Goal: Information Seeking & Learning: Learn about a topic

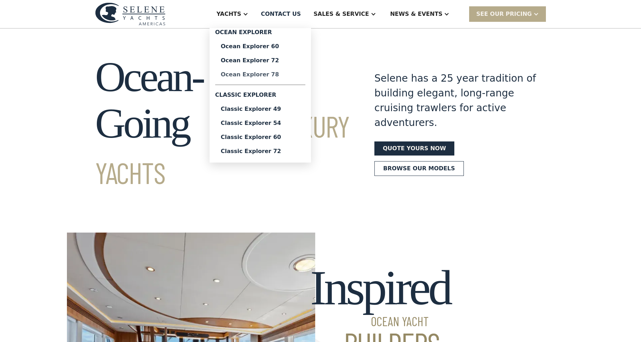
click at [290, 76] on div "Ocean Explorer 78" at bounding box center [260, 75] width 79 height 6
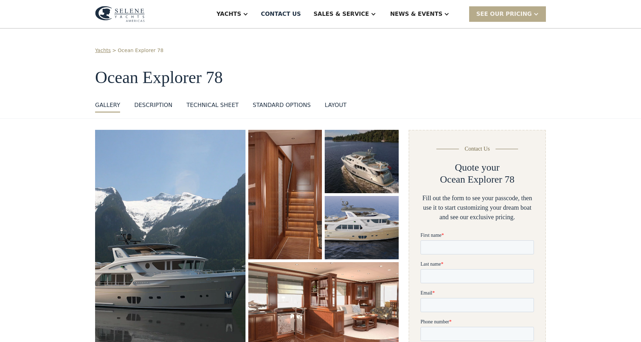
click at [107, 104] on div "GALLERY" at bounding box center [107, 105] width 25 height 8
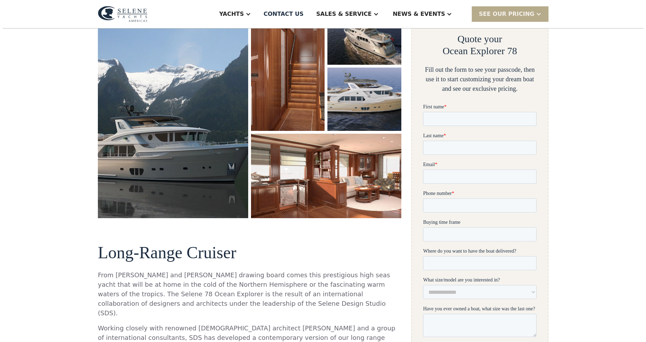
scroll to position [130, 0]
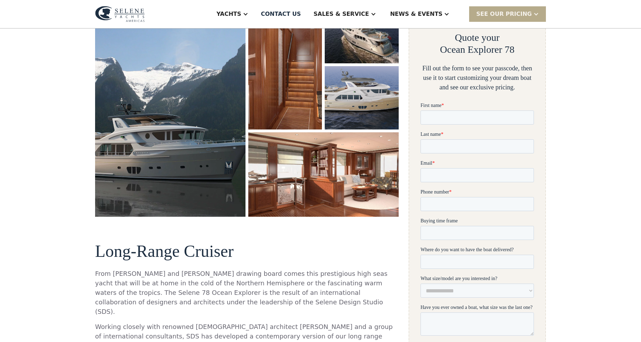
click at [162, 146] on img "open lightbox" at bounding box center [170, 108] width 150 height 217
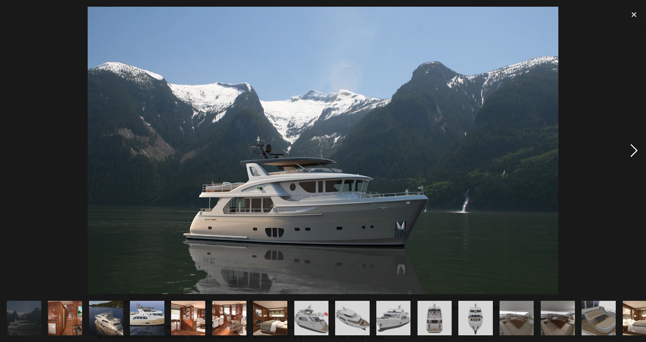
click at [633, 151] on div "next image" at bounding box center [635, 150] width 24 height 287
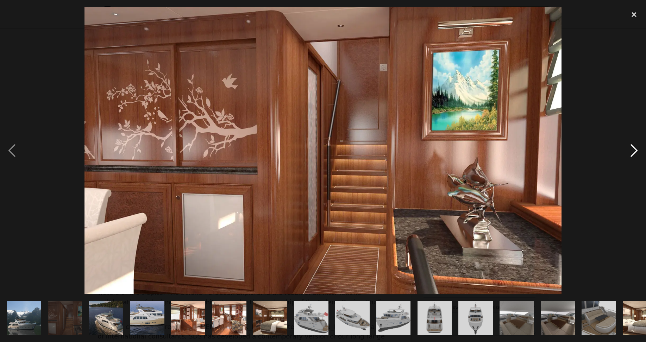
click at [633, 151] on div "next image" at bounding box center [635, 150] width 24 height 287
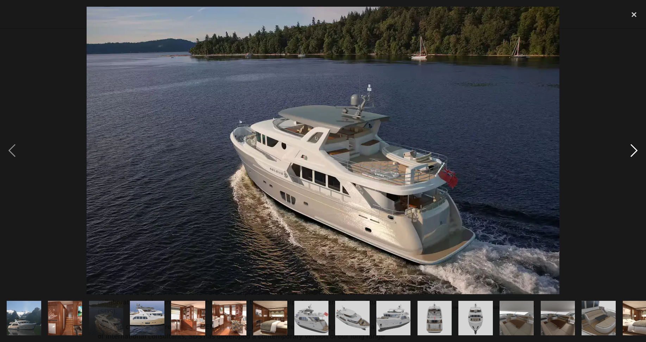
click at [633, 151] on div "next image" at bounding box center [635, 150] width 24 height 287
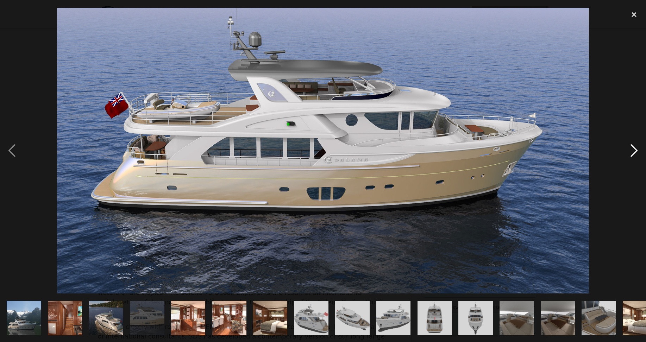
click at [633, 151] on div "next image" at bounding box center [635, 150] width 24 height 287
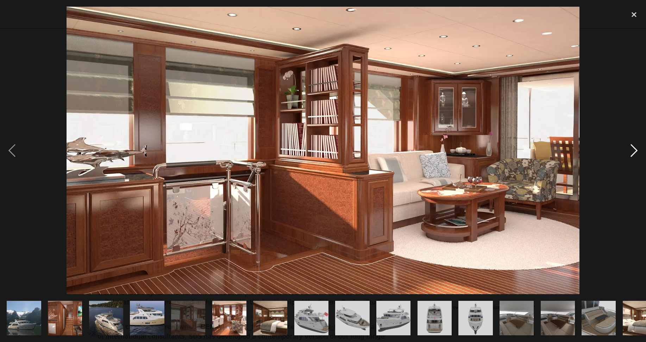
click at [633, 151] on div "next image" at bounding box center [635, 150] width 24 height 287
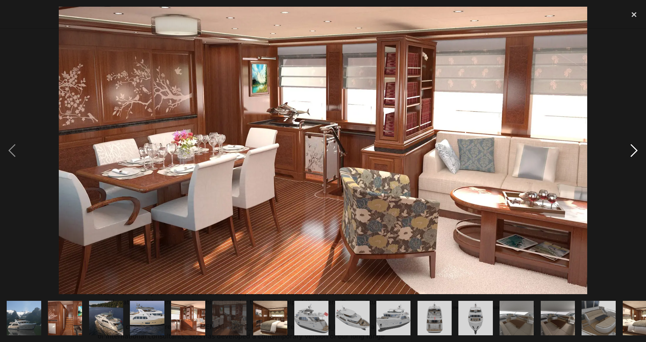
click at [633, 151] on div "next image" at bounding box center [635, 150] width 24 height 287
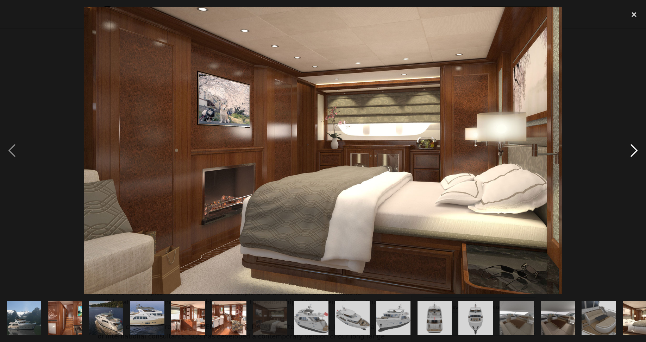
click at [633, 151] on div "next image" at bounding box center [635, 150] width 24 height 287
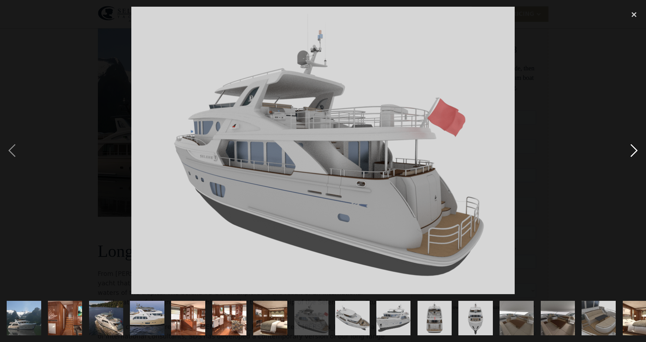
click at [633, 151] on div "next image" at bounding box center [635, 150] width 24 height 287
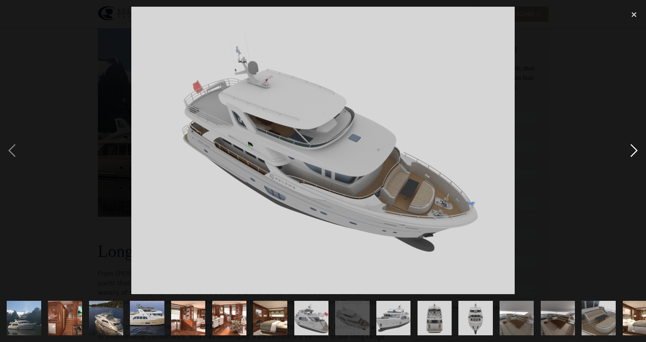
click at [633, 151] on div "next image" at bounding box center [635, 150] width 24 height 287
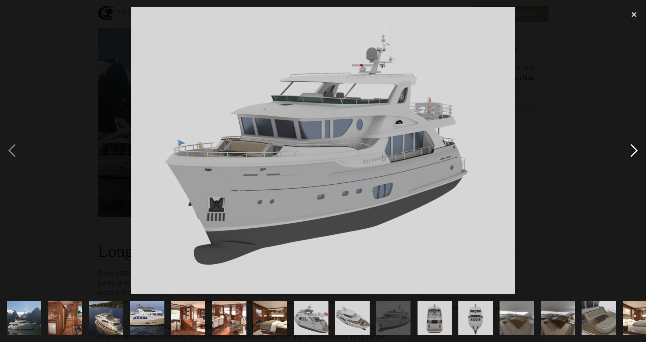
click at [633, 151] on div "next image" at bounding box center [635, 150] width 24 height 287
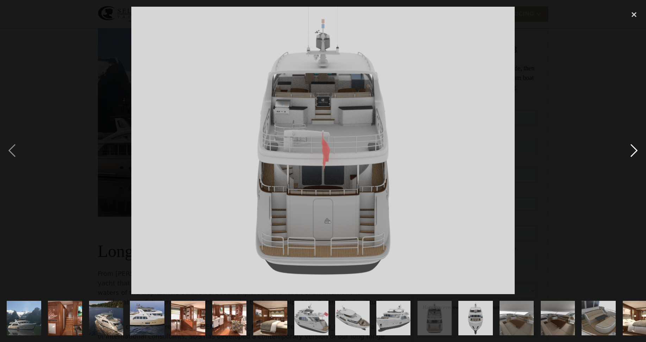
click at [633, 151] on div "next image" at bounding box center [635, 150] width 24 height 287
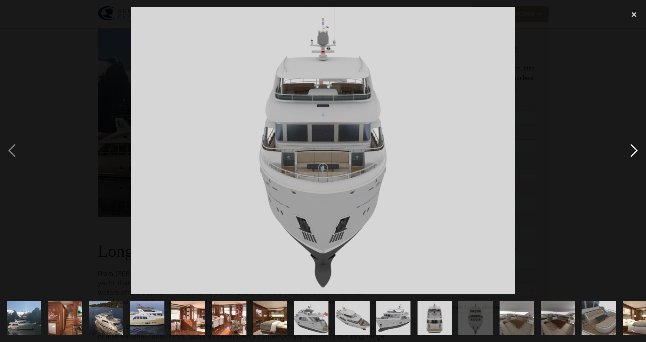
click at [633, 151] on div "next image" at bounding box center [635, 150] width 24 height 287
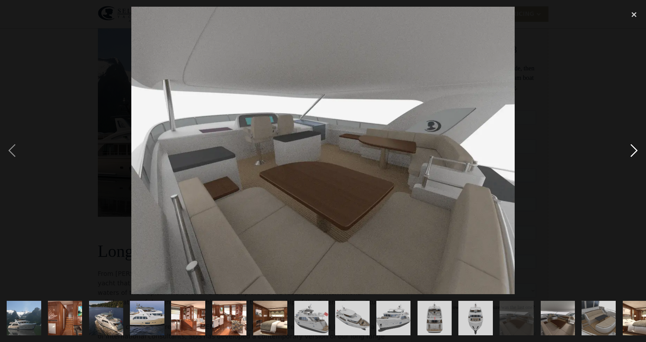
click at [633, 151] on div "next image" at bounding box center [635, 150] width 24 height 287
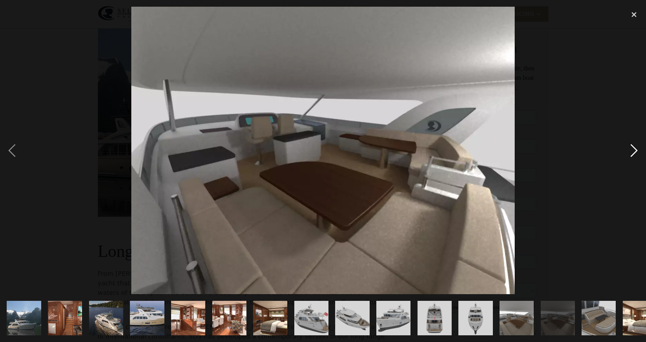
click at [633, 151] on div "next image" at bounding box center [635, 150] width 24 height 287
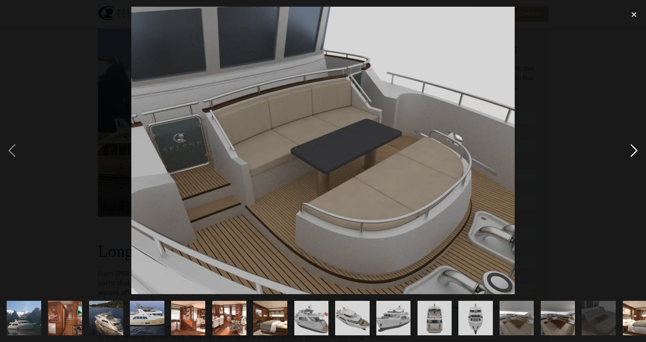
click at [633, 151] on div "next image" at bounding box center [635, 150] width 24 height 287
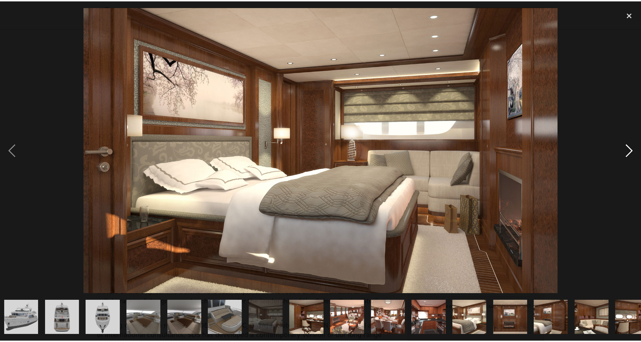
scroll to position [0, 388]
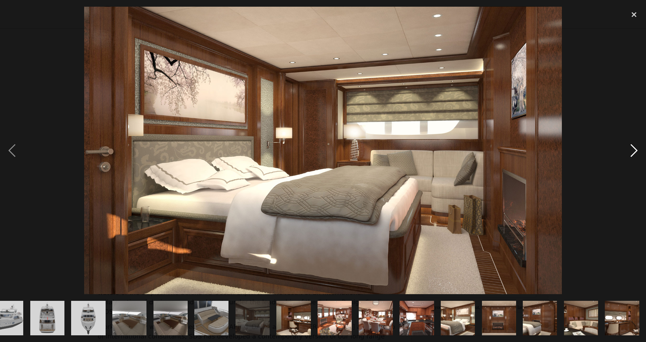
click at [633, 151] on div "next image" at bounding box center [635, 150] width 24 height 287
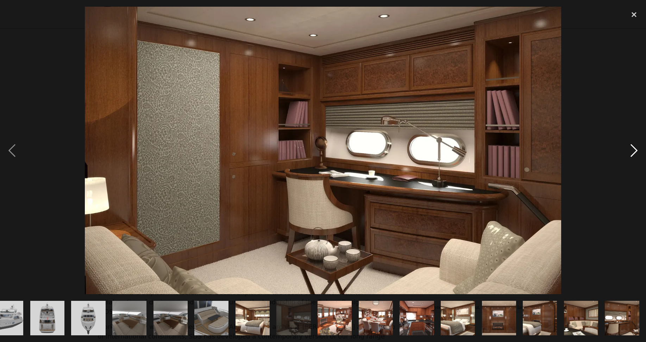
click at [633, 151] on div "next image" at bounding box center [635, 150] width 24 height 287
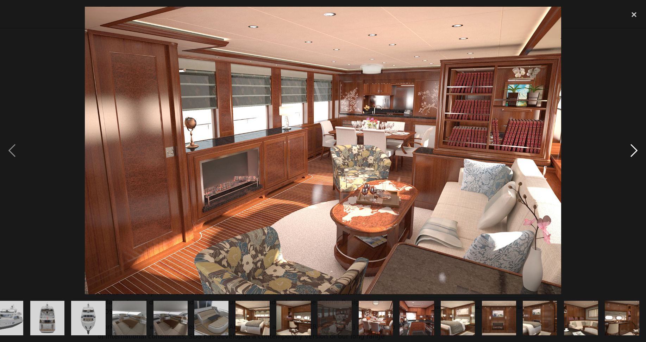
click at [633, 151] on div "next image" at bounding box center [635, 150] width 24 height 287
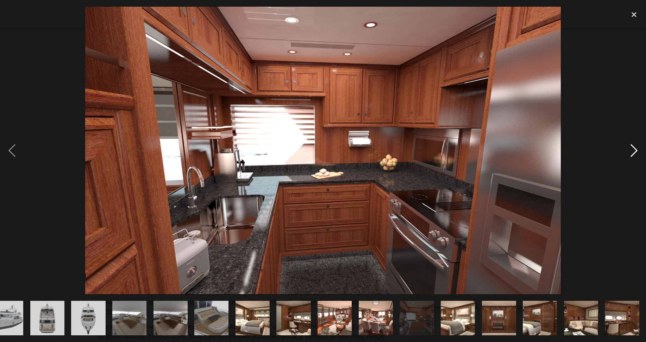
click at [633, 151] on div "next image" at bounding box center [635, 150] width 24 height 287
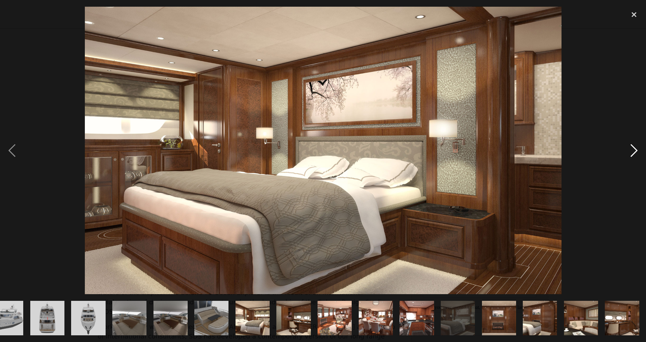
click at [633, 151] on div "next image" at bounding box center [635, 150] width 24 height 287
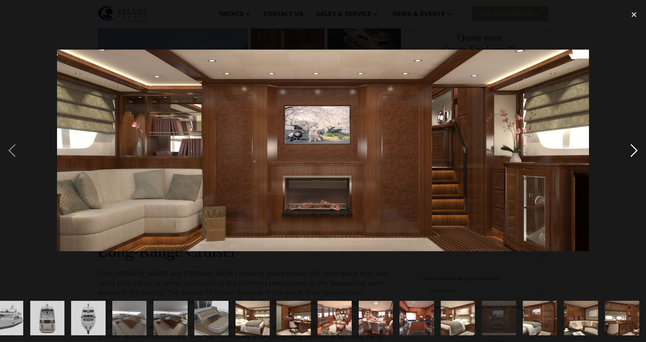
click at [633, 151] on div "next image" at bounding box center [635, 150] width 24 height 287
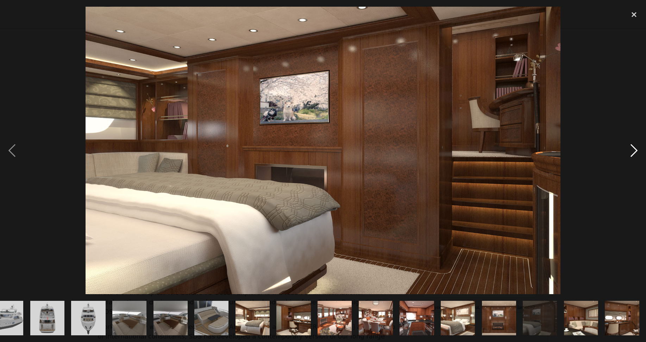
click at [633, 151] on div "next image" at bounding box center [635, 150] width 24 height 287
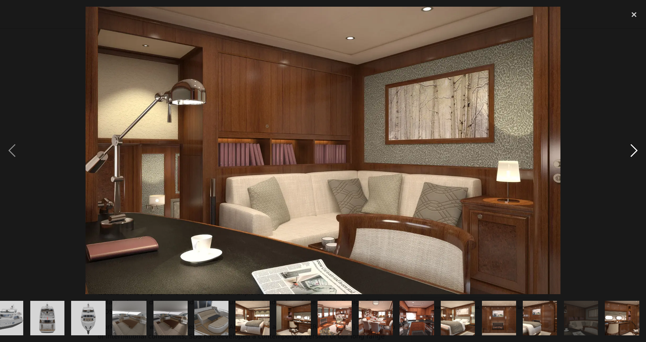
click at [633, 151] on div "next image" at bounding box center [635, 150] width 24 height 287
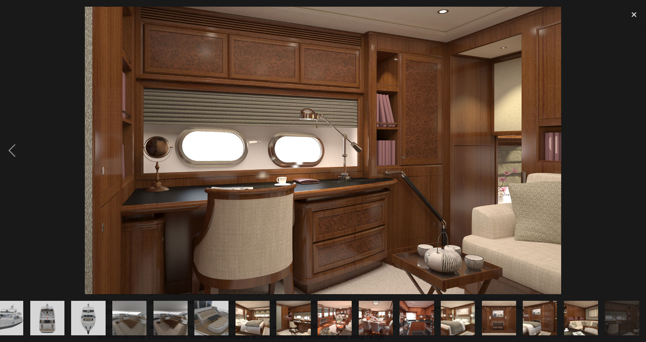
click at [633, 151] on div "next image" at bounding box center [635, 150] width 24 height 287
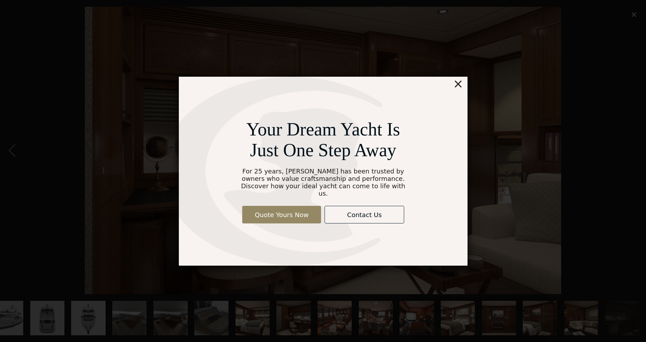
click at [460, 88] on div "×" at bounding box center [458, 84] width 10 height 14
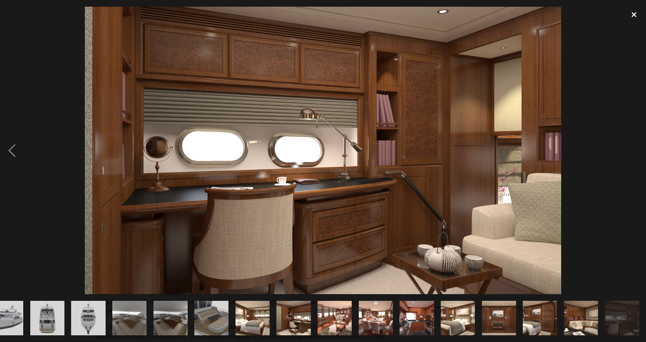
click at [633, 11] on div "close lightbox" at bounding box center [635, 15] width 24 height 16
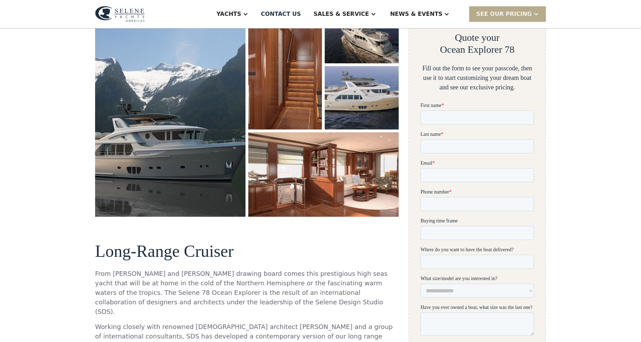
scroll to position [0, 0]
